Goal: Task Accomplishment & Management: Use online tool/utility

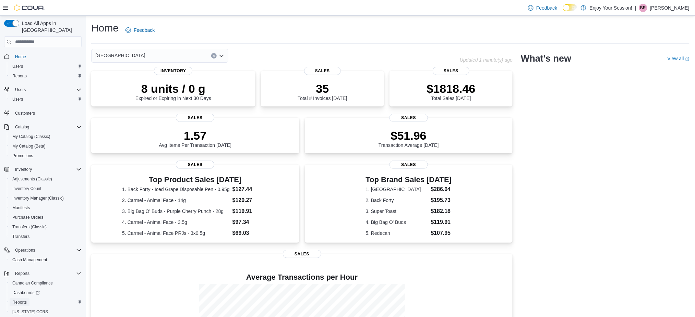
click at [23, 300] on span "Reports" at bounding box center [19, 302] width 14 height 5
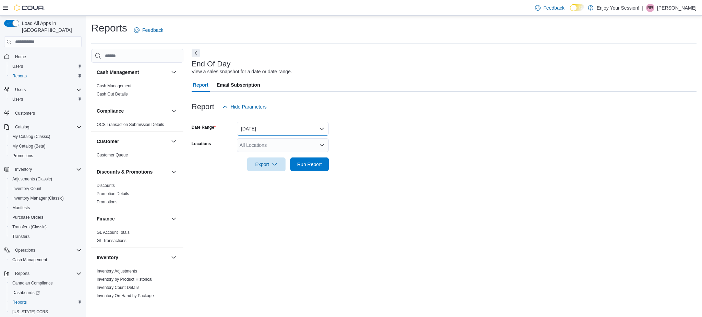
click at [266, 130] on button "Today" at bounding box center [283, 129] width 92 height 14
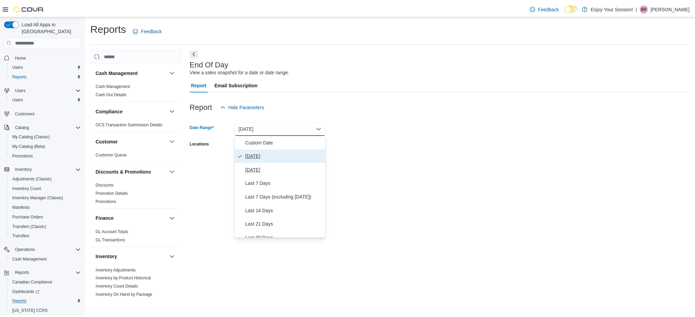
scroll to position [102, 0]
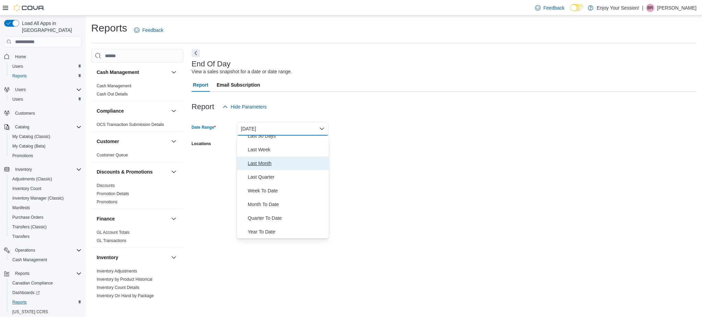
click at [268, 164] on span "Last Month" at bounding box center [287, 163] width 78 height 8
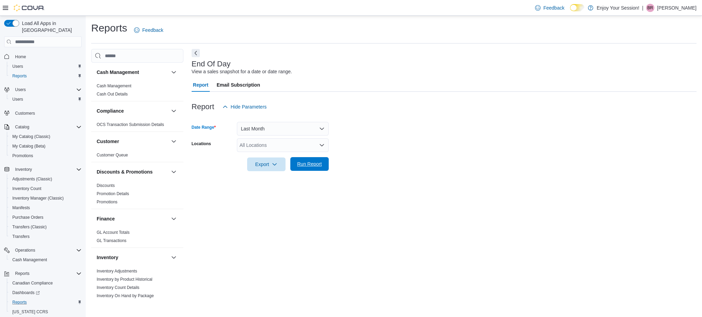
click at [297, 164] on span "Run Report" at bounding box center [309, 164] width 25 height 7
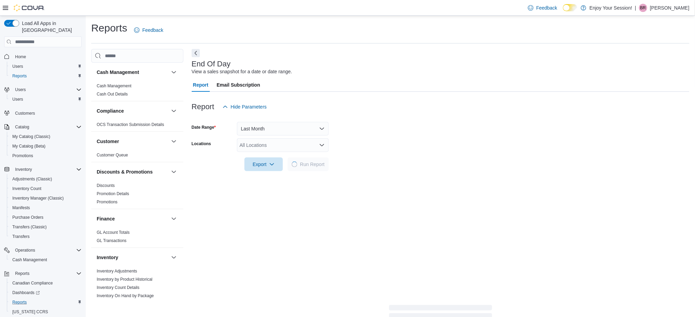
click at [277, 149] on div "All Locations" at bounding box center [283, 145] width 92 height 14
type input "*****"
click at [266, 164] on span "North York" at bounding box center [277, 167] width 50 height 7
click at [361, 156] on div at bounding box center [441, 154] width 498 height 5
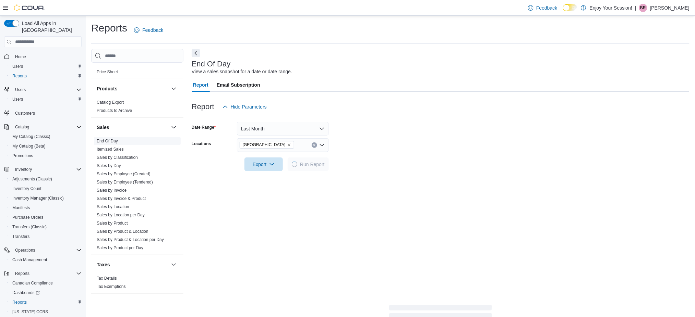
click at [108, 138] on span "End Of Day" at bounding box center [107, 140] width 21 height 5
click at [106, 143] on link "End Of Day" at bounding box center [107, 141] width 21 height 5
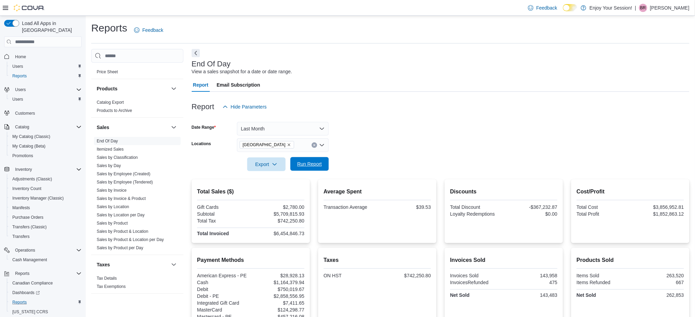
click at [313, 166] on span "Run Report" at bounding box center [309, 164] width 25 height 7
